Goal: Navigation & Orientation: Go to known website

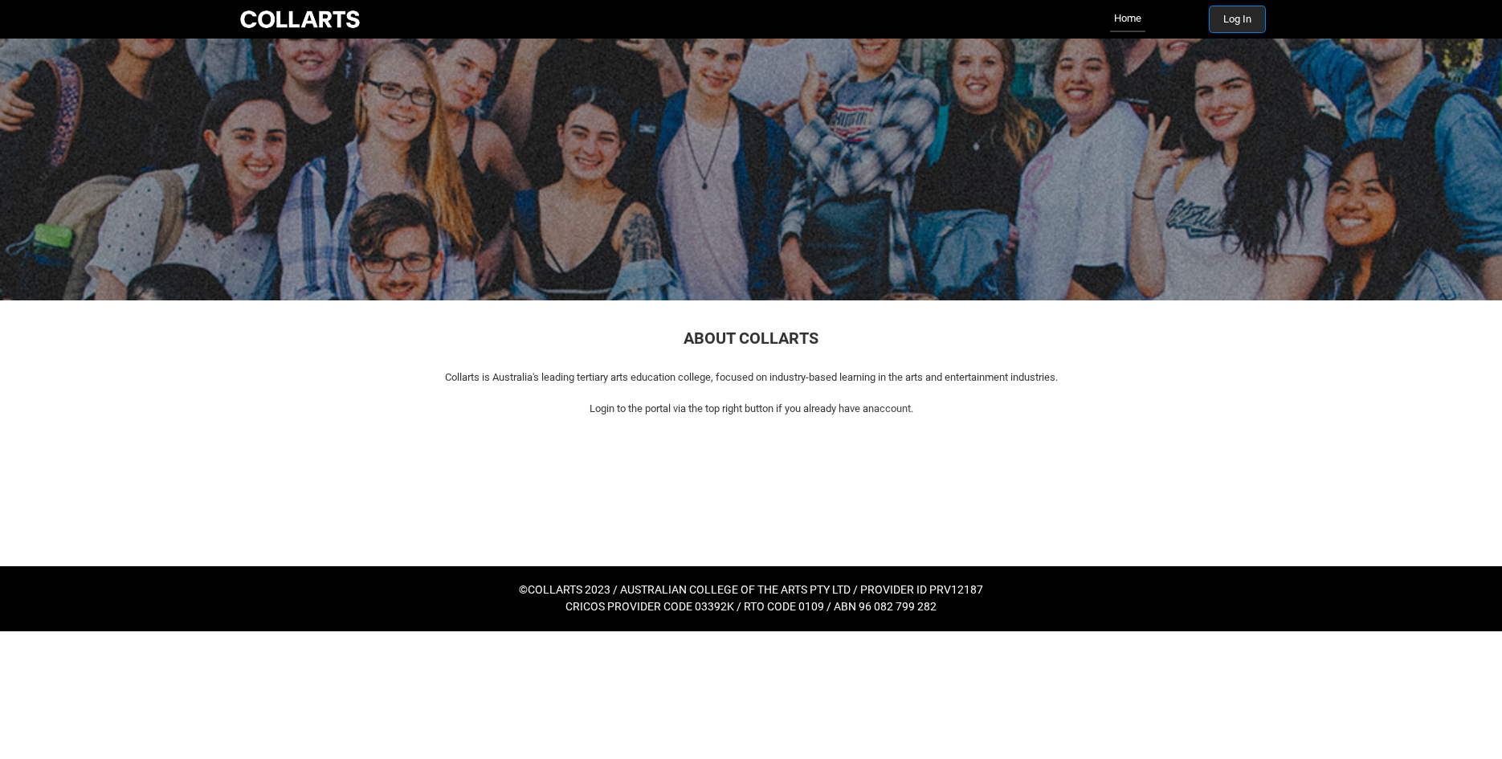
click at [1238, 24] on button "Log In" at bounding box center [1237, 19] width 55 height 26
